Goal: Information Seeking & Learning: Understand process/instructions

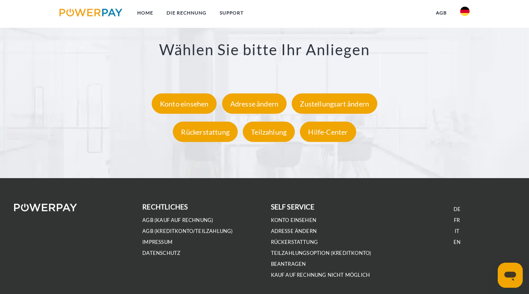
scroll to position [1425, 0]
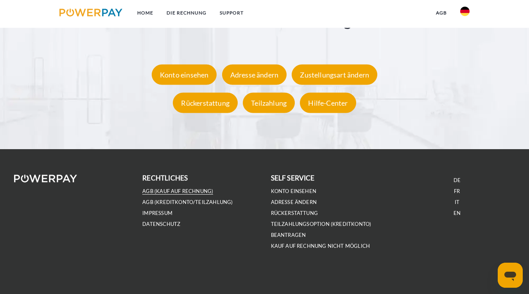
click at [189, 193] on link "AGB (Kauf auf Rechnung)" at bounding box center [177, 191] width 71 height 7
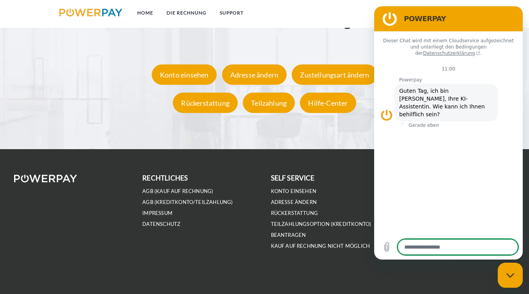
click at [336, 177] on li "self service" at bounding box center [329, 177] width 116 height 11
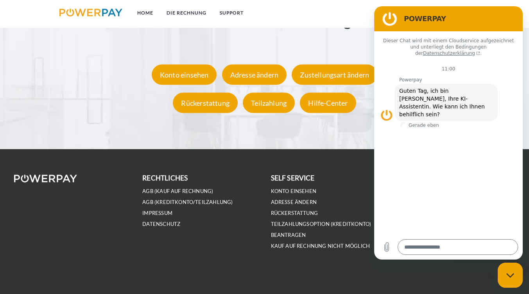
click at [510, 275] on icon "Messaging-Fenster schließen" at bounding box center [510, 274] width 8 height 5
type textarea "*"
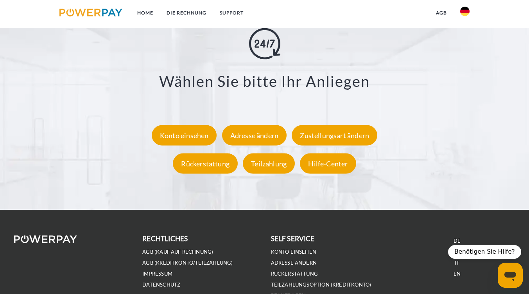
scroll to position [1362, 0]
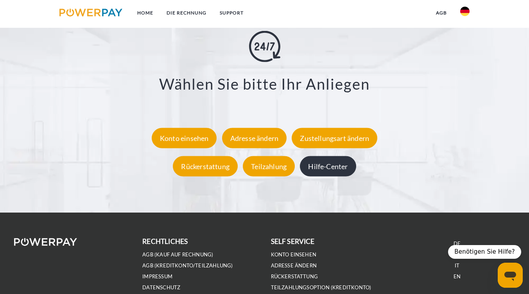
click at [337, 167] on div "Hilfe-Center" at bounding box center [328, 166] width 56 height 20
